Goal: Navigation & Orientation: Find specific page/section

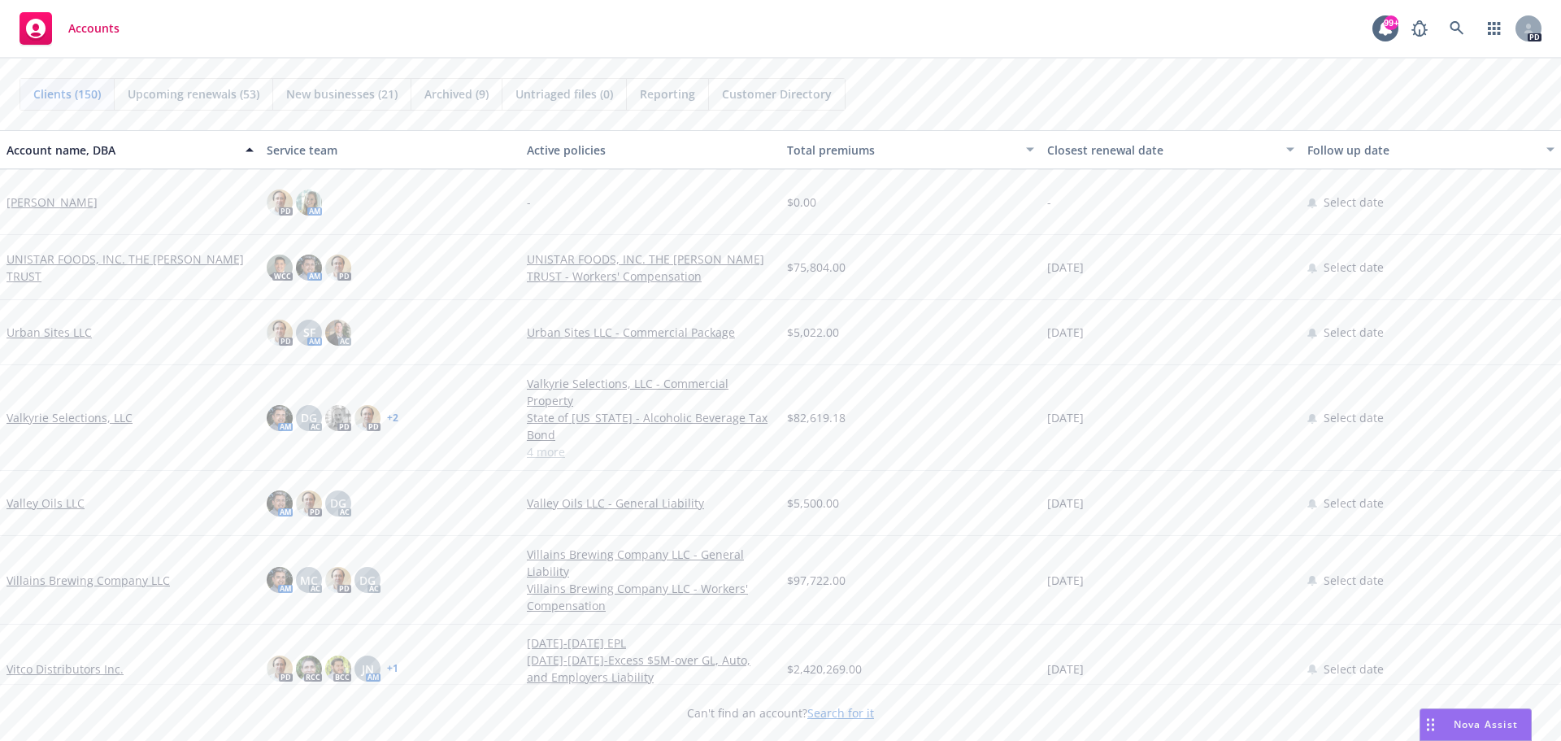
scroll to position [9026, 0]
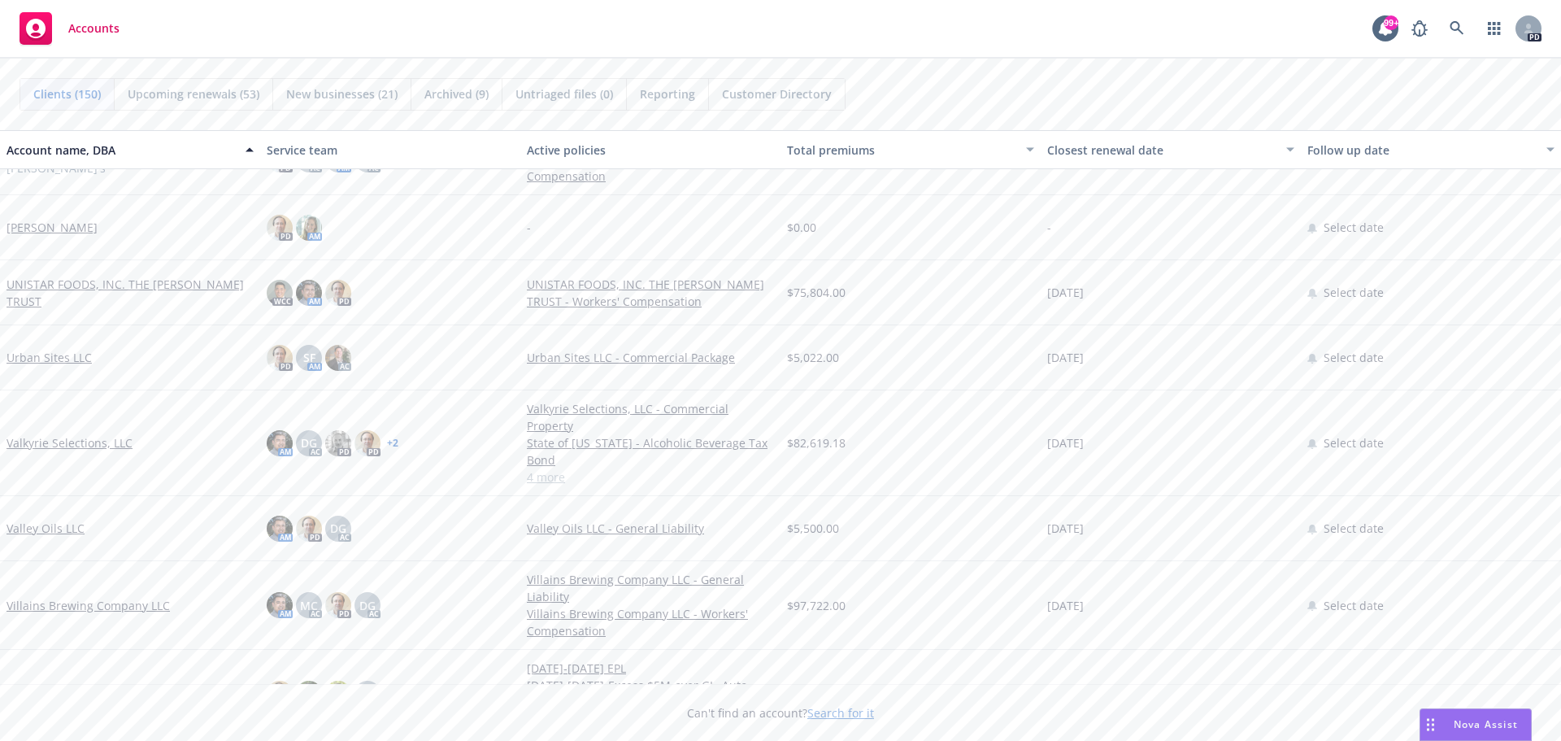
click at [66, 437] on link "Valkyrie Selections, LLC" at bounding box center [70, 442] width 126 height 17
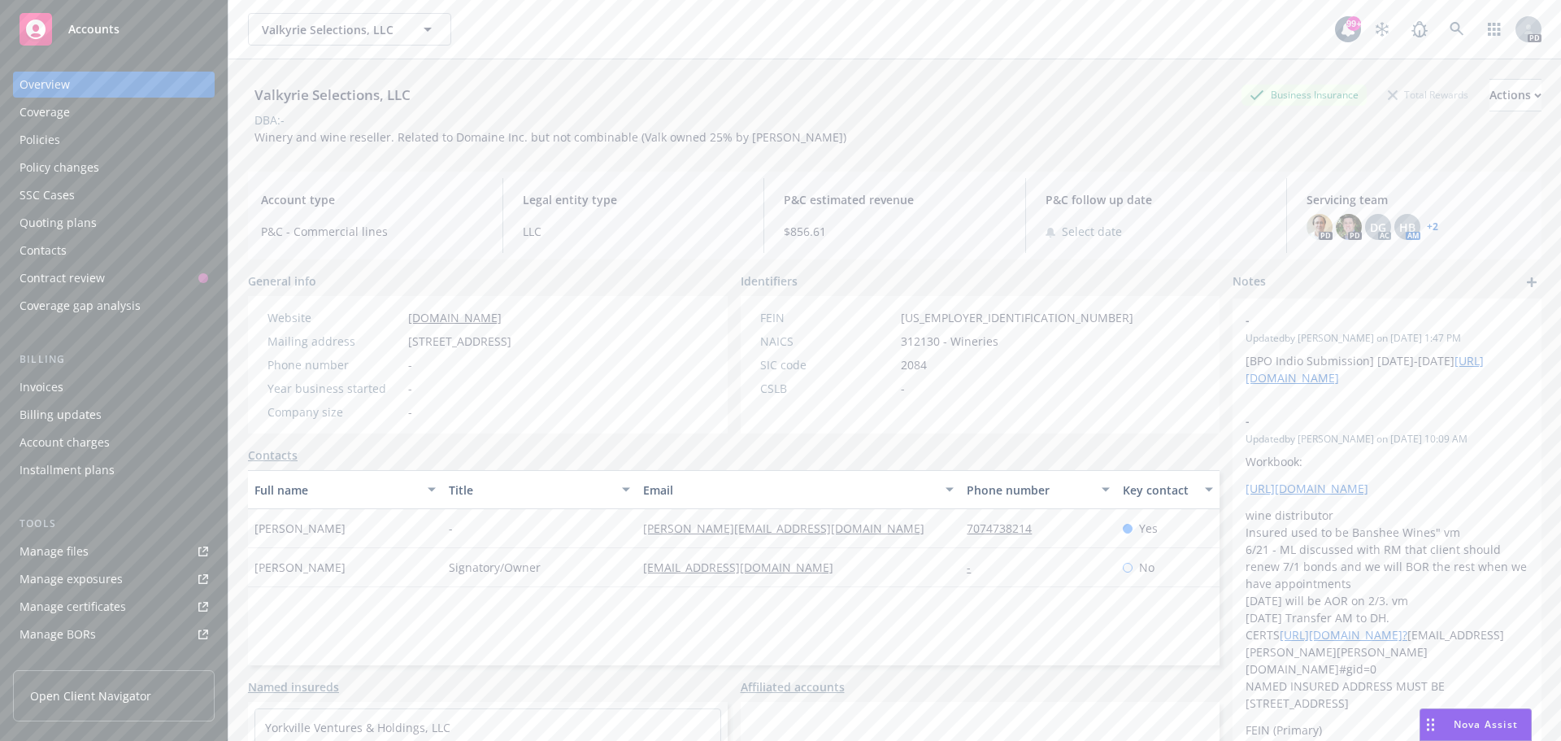
click at [36, 141] on div "Policies" at bounding box center [40, 140] width 41 height 26
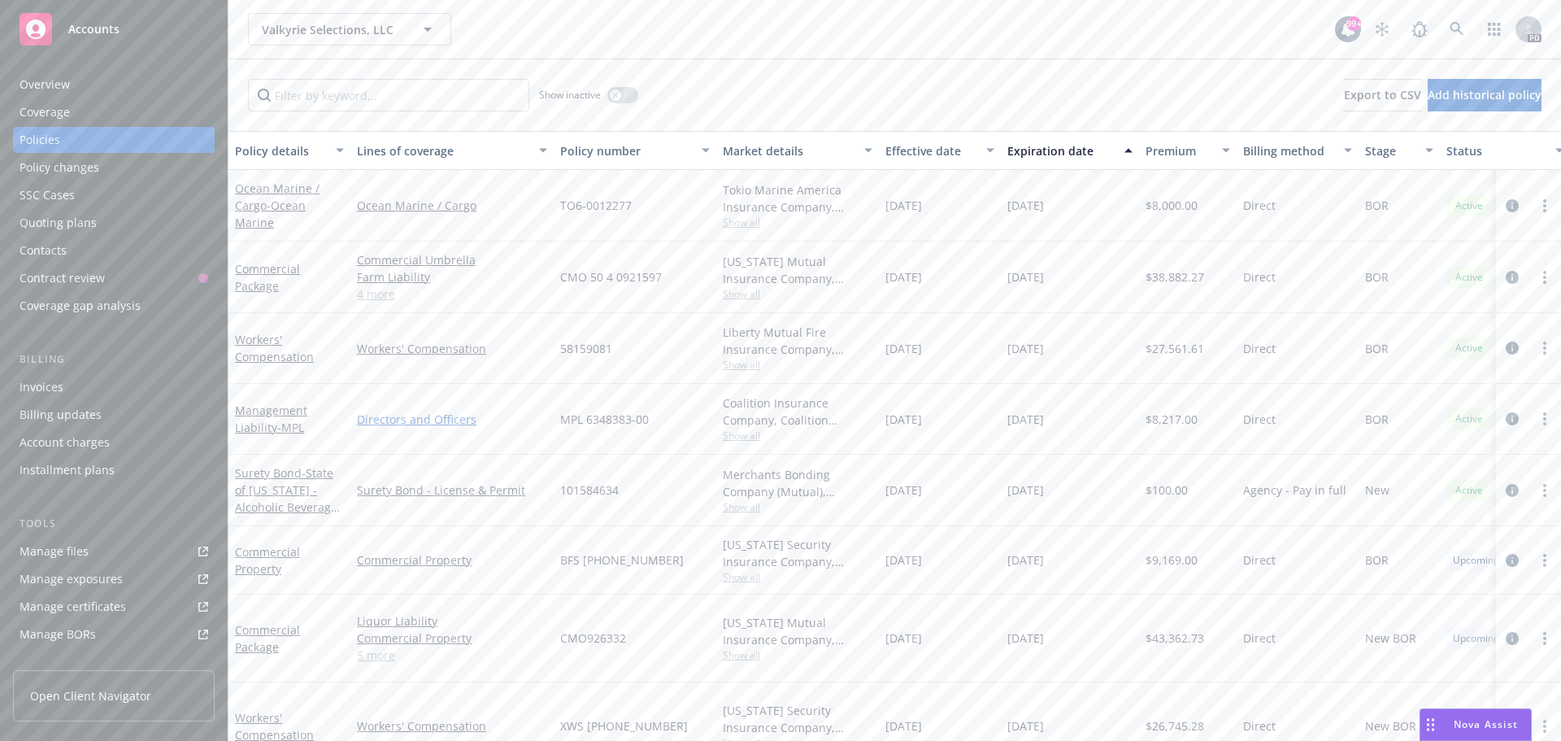
scroll to position [106, 0]
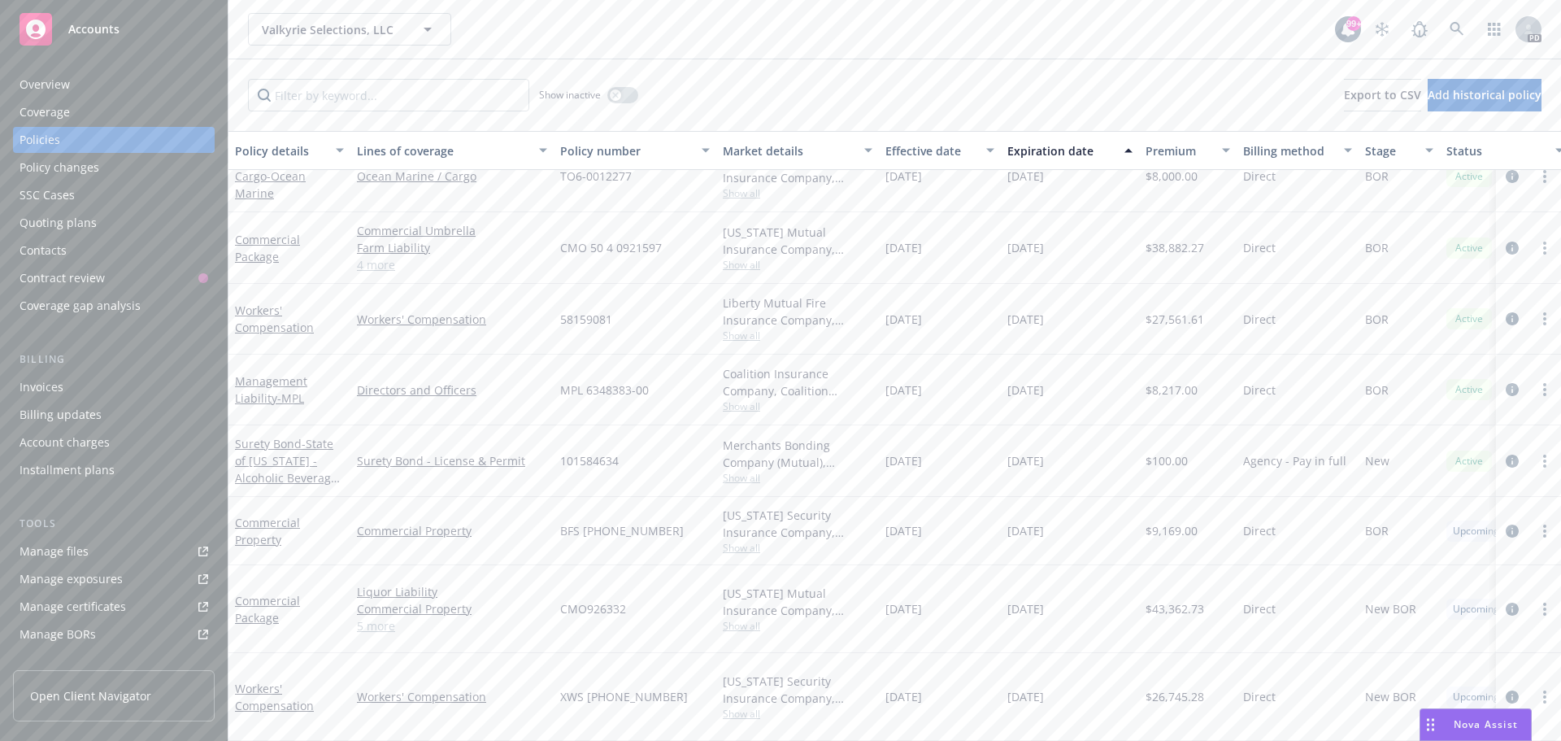
click at [111, 23] on span "Accounts" at bounding box center [93, 29] width 51 height 13
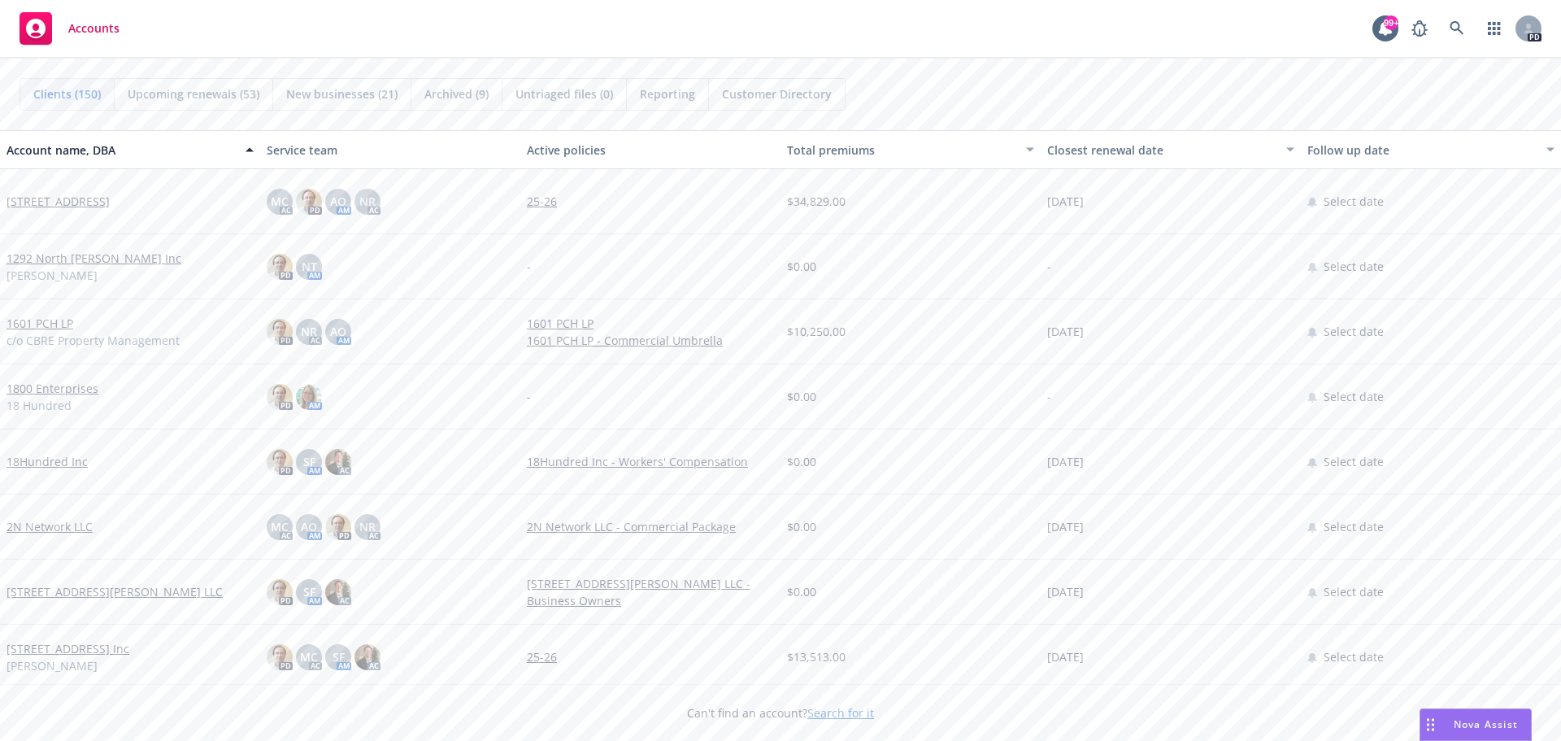
click at [76, 202] on link "[STREET_ADDRESS]" at bounding box center [58, 201] width 103 height 17
